Goal: Check status: Check status

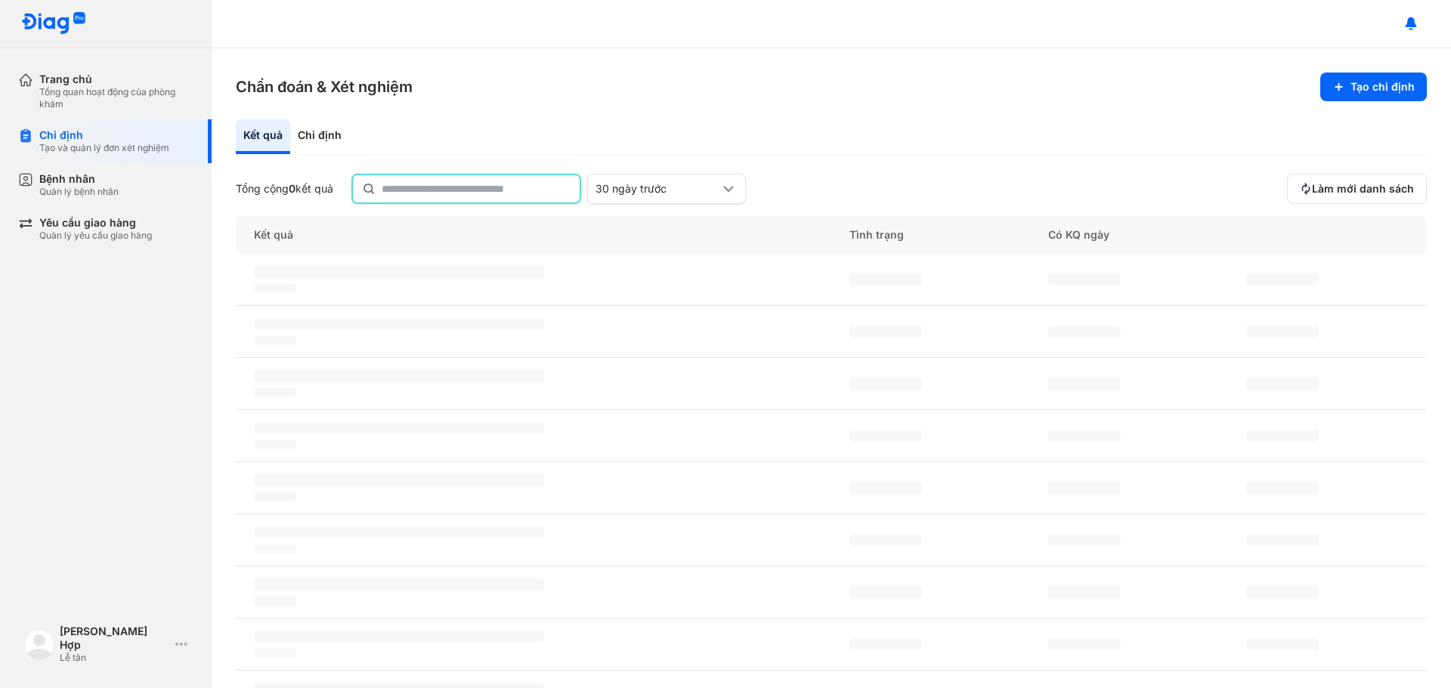
click at [440, 186] on input "text" at bounding box center [476, 188] width 189 height 27
paste input "**********"
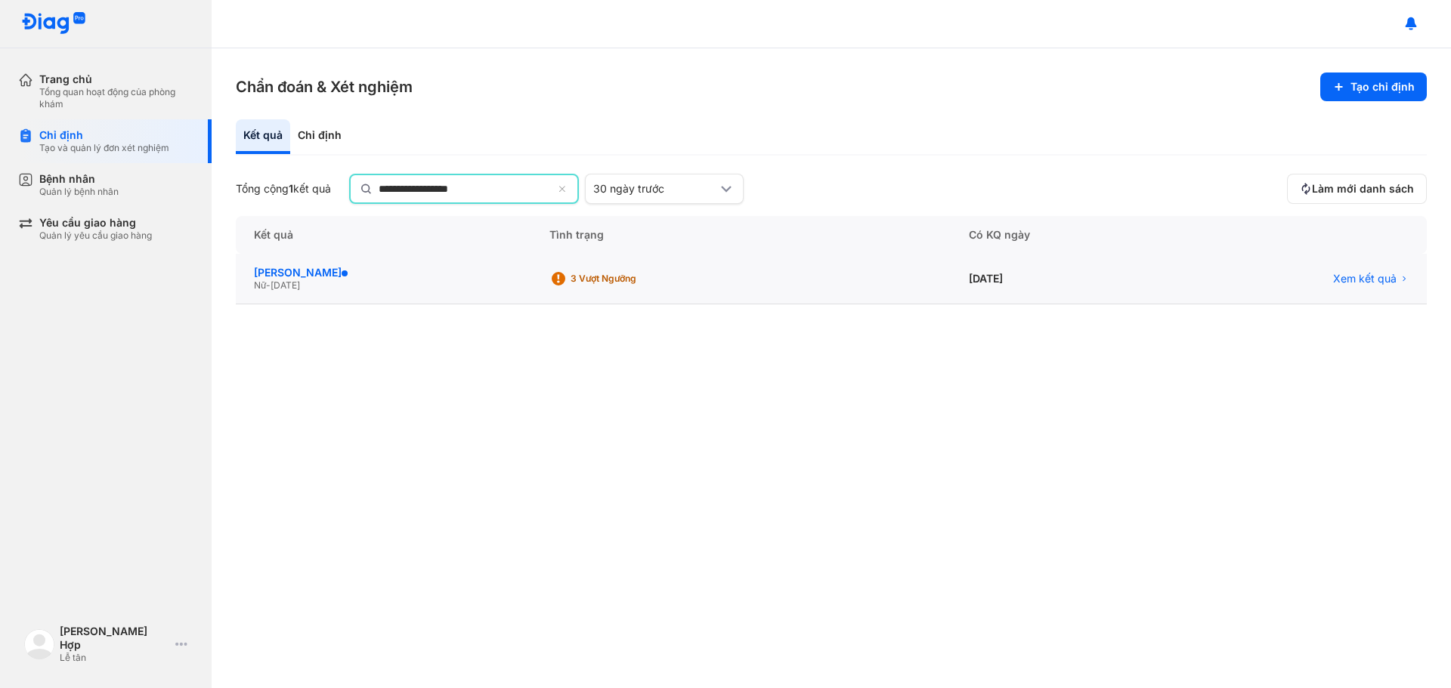
type input "**********"
click at [337, 271] on div "[PERSON_NAME]" at bounding box center [383, 274] width 259 height 14
